Goal: Information Seeking & Learning: Learn about a topic

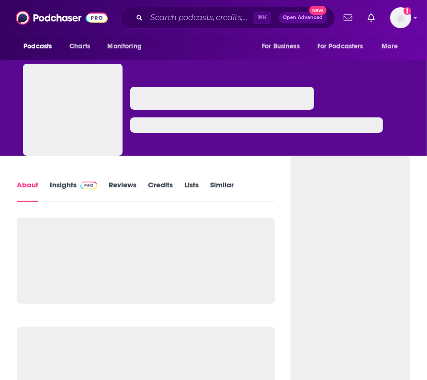
click at [181, 148] on div at bounding box center [256, 121] width 253 height 69
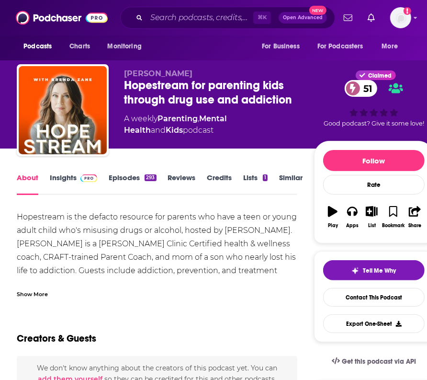
click at [54, 177] on link "Insights" at bounding box center [73, 184] width 47 height 22
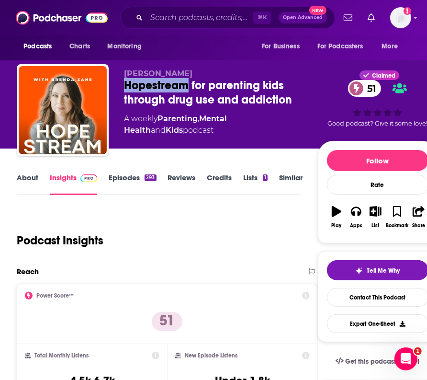
drag, startPoint x: 121, startPoint y: 85, endPoint x: 191, endPoint y: 84, distance: 69.4
click at [191, 84] on div "[PERSON_NAME] Hopestream for parenting kids through drug use and addiction 51 A…" at bounding box center [227, 112] width 421 height 96
copy h2 "Hopestream"
